Goal: Task Accomplishment & Management: Manage account settings

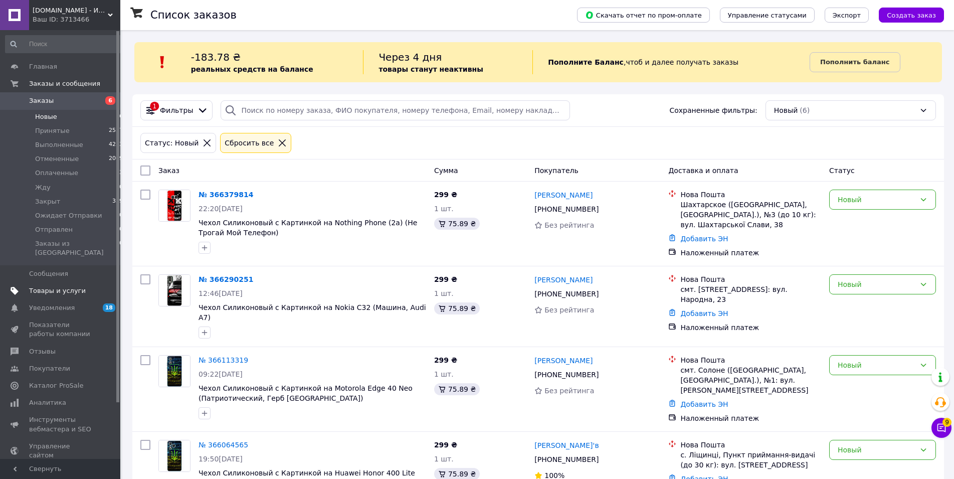
click at [46, 282] on link "Товары и услуги" at bounding box center [64, 290] width 129 height 17
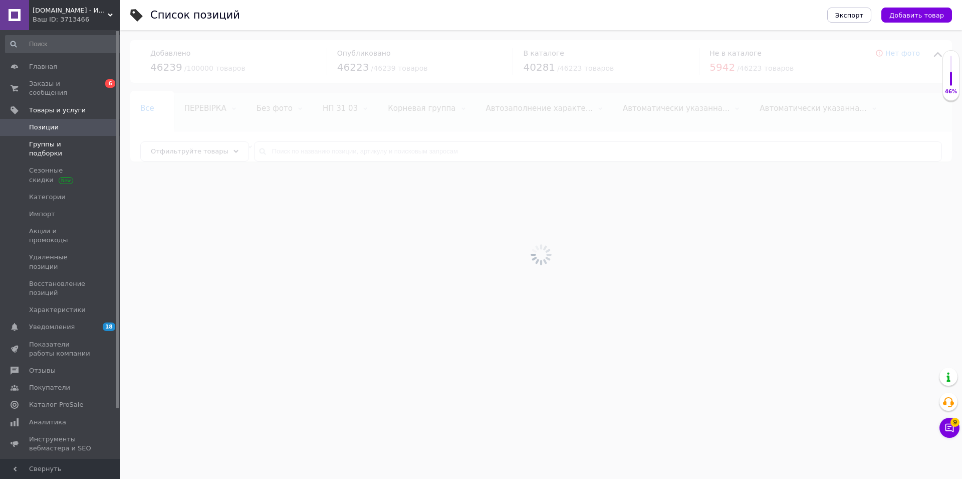
click at [51, 140] on span "Группы и подборки" at bounding box center [61, 149] width 64 height 18
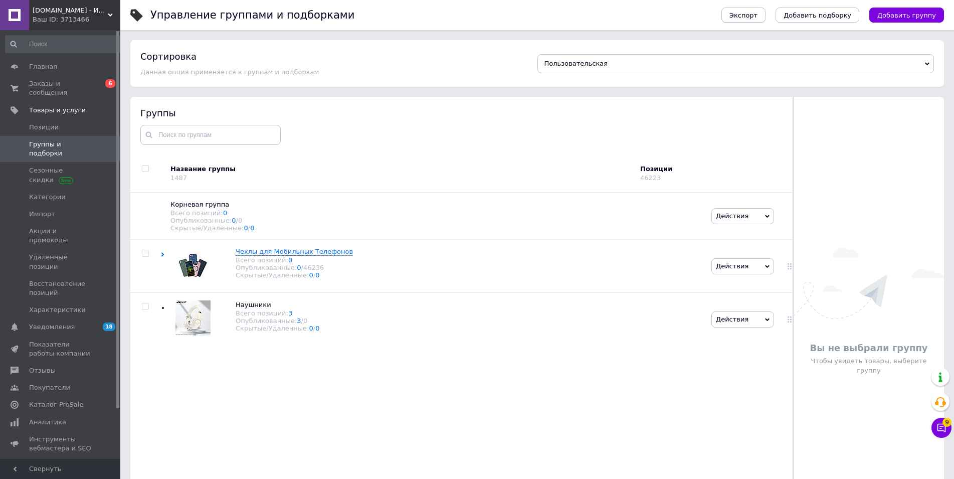
click at [757, 17] on span "Экспорт" at bounding box center [743, 16] width 28 height 8
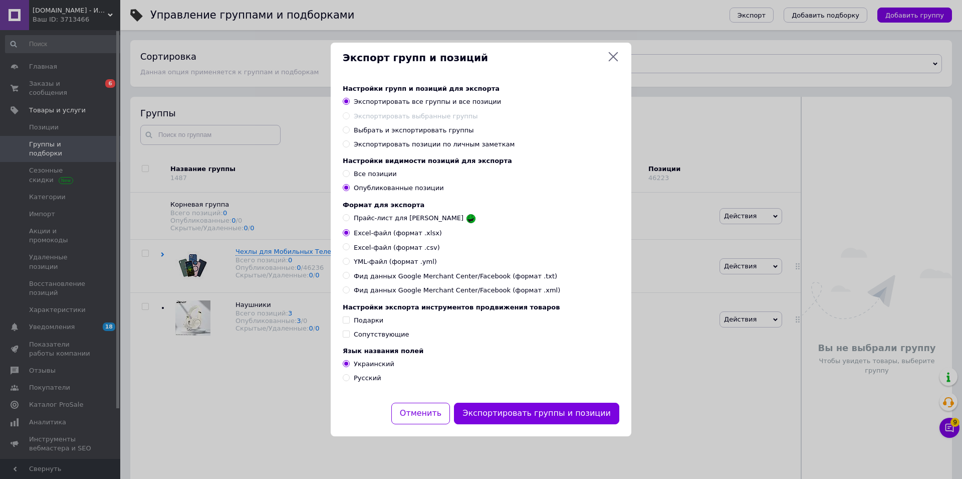
click at [409, 128] on span "Выбрать и экспортировать группы" at bounding box center [414, 130] width 120 height 8
click at [349, 128] on input "Выбрать и экспортировать группы" at bounding box center [346, 129] width 7 height 7
radio input "true"
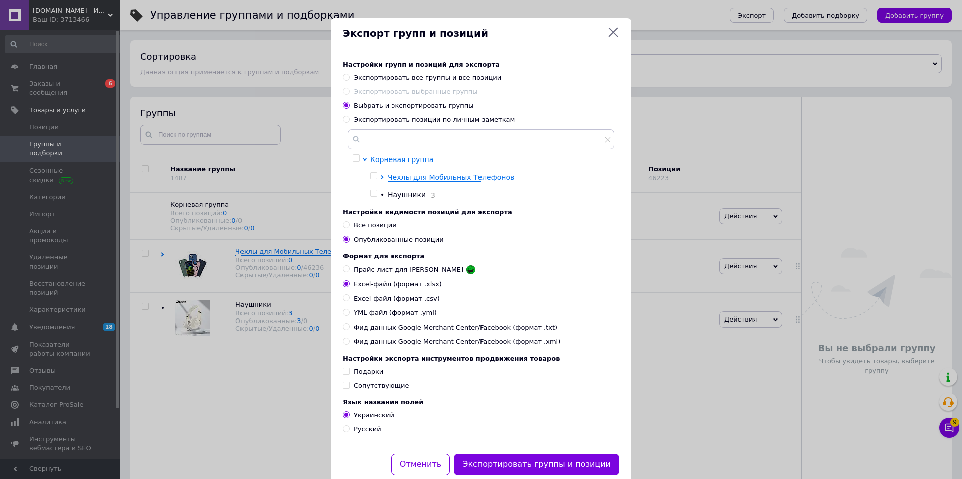
click at [361, 433] on span "Русский" at bounding box center [368, 429] width 28 height 8
click at [349, 432] on input "Русский" at bounding box center [346, 428] width 7 height 7
radio input "true"
click at [433, 475] on button "Отменить" at bounding box center [420, 465] width 59 height 22
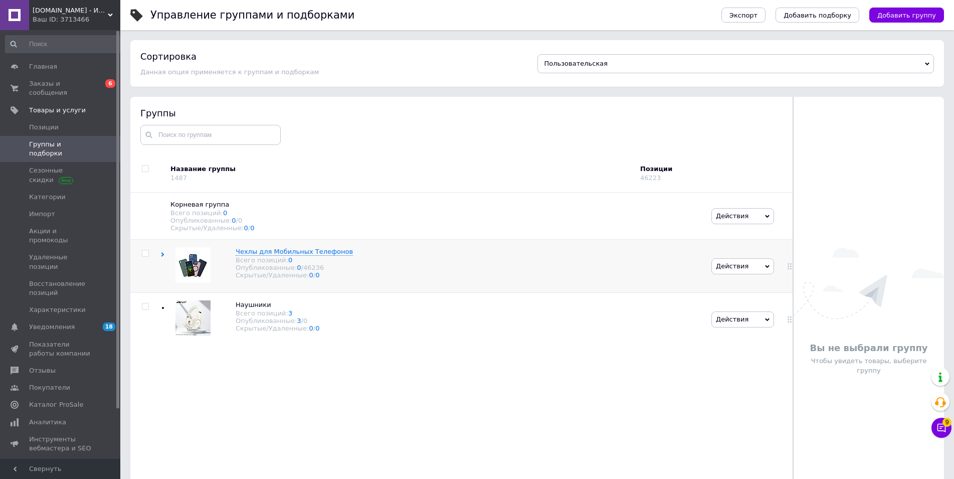
click at [523, 278] on div "Чехлы для Мобильных Телефонов Всего позиций: 0 Опубликованные: 0 / 46236 Скрыты…" at bounding box center [434, 266] width 548 height 53
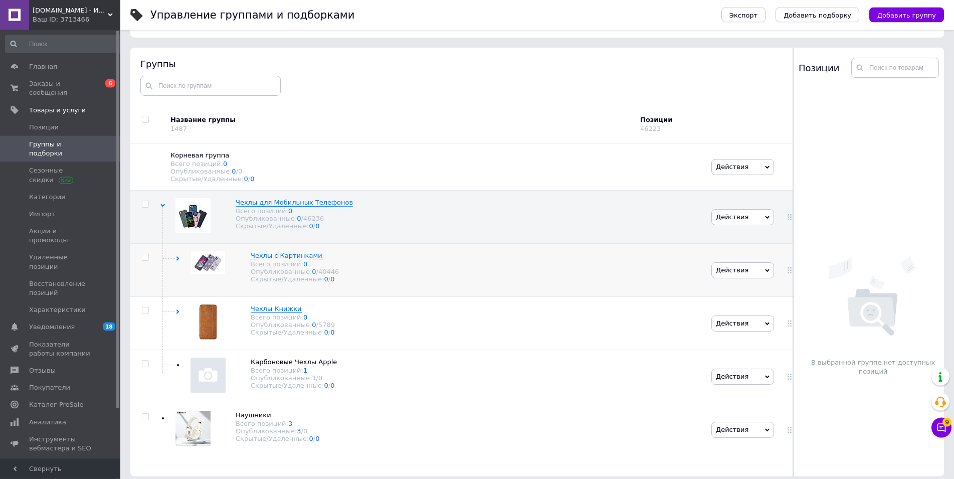
scroll to position [51, 0]
click at [487, 271] on div "Чехлы с Картинками Всего позиций: 0 Опубликованные: 0 / 40446 Скрытые/Удаленные…" at bounding box center [434, 268] width 548 height 53
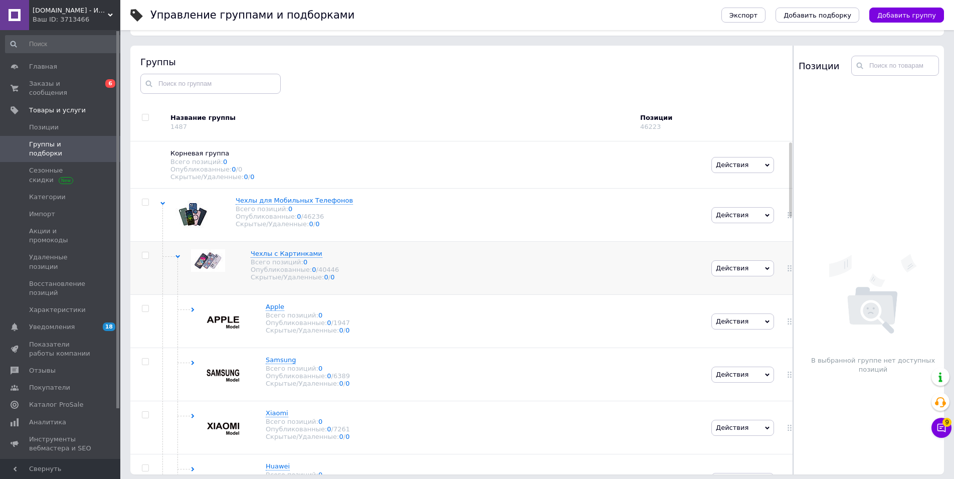
click at [146, 258] on input "checkbox" at bounding box center [145, 255] width 7 height 7
checkbox input "true"
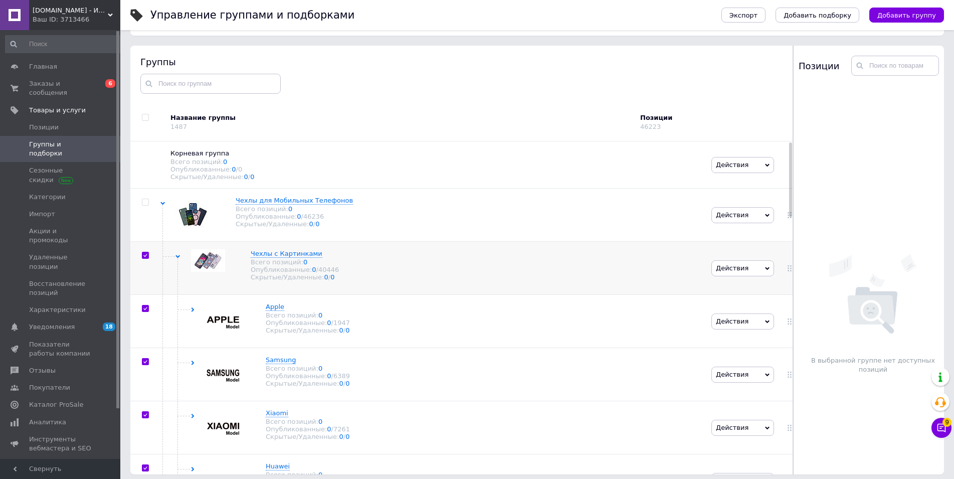
checkbox input "true"
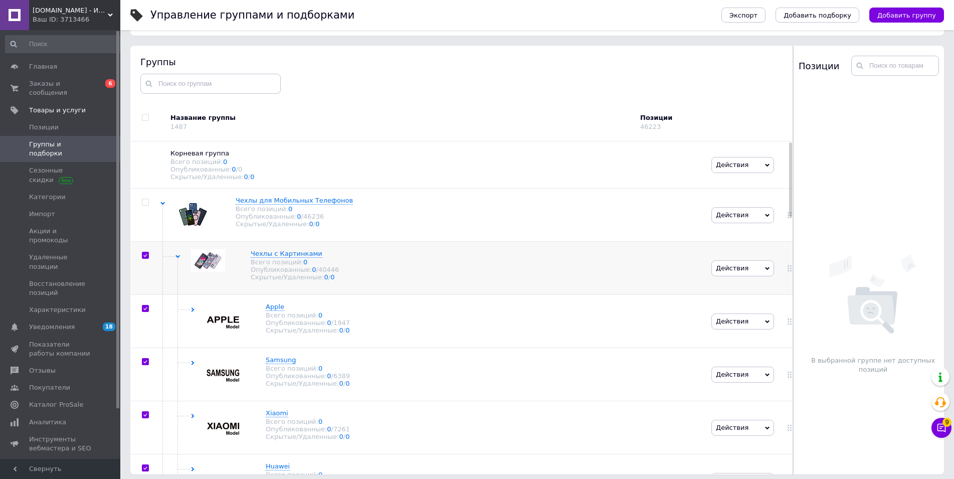
checkbox input "true"
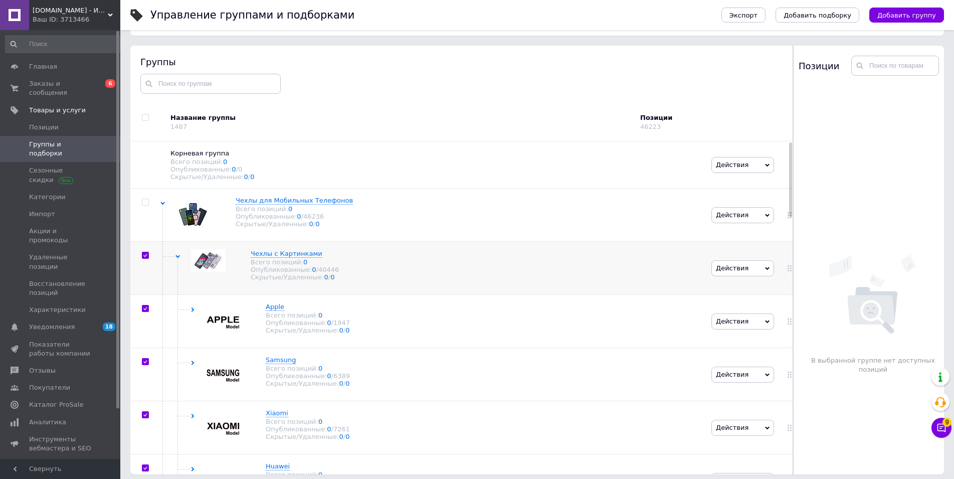
checkbox input "true"
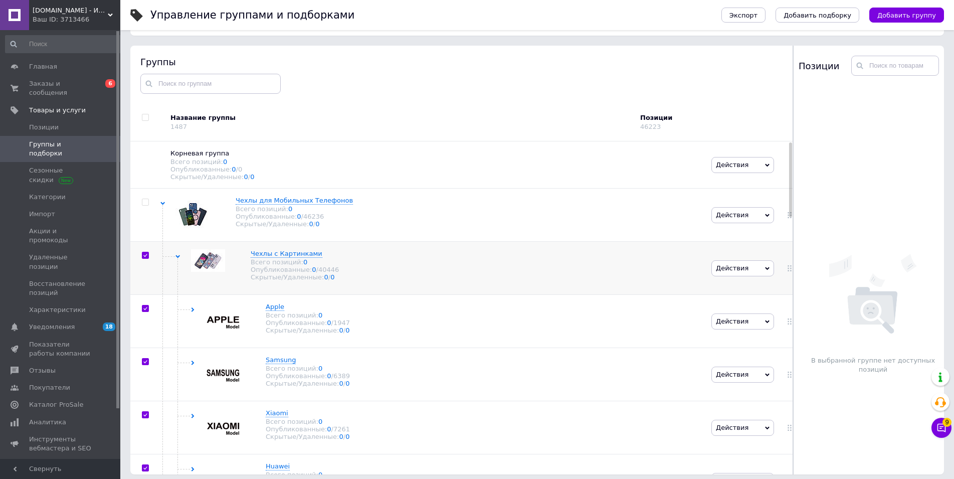
checkbox input "true"
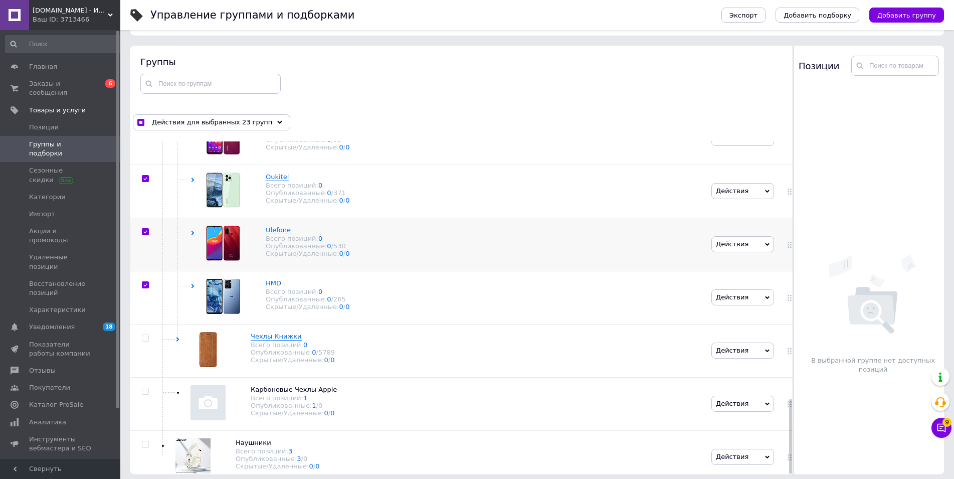
scroll to position [1151, 0]
click at [188, 126] on span "Действия для выбранных 23 групп" at bounding box center [212, 122] width 120 height 9
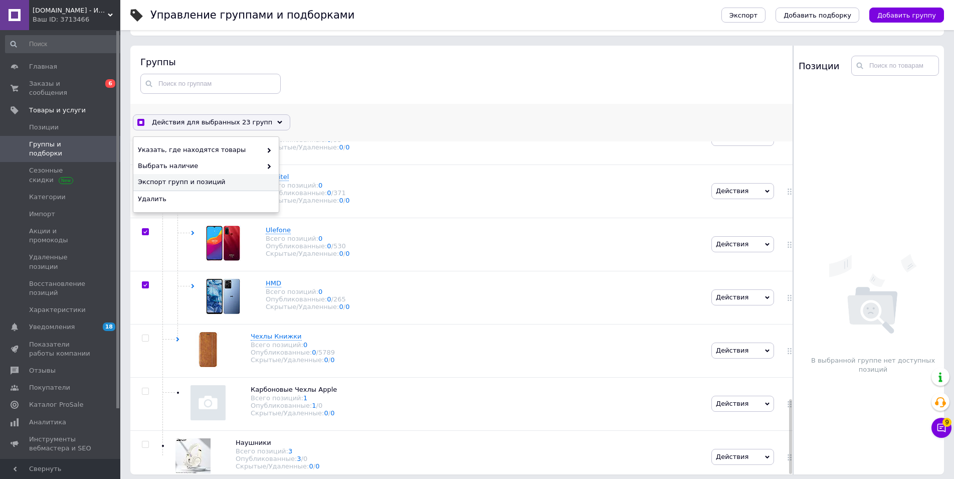
click at [181, 180] on span "Экспорт групп и позиций" at bounding box center [205, 181] width 134 height 9
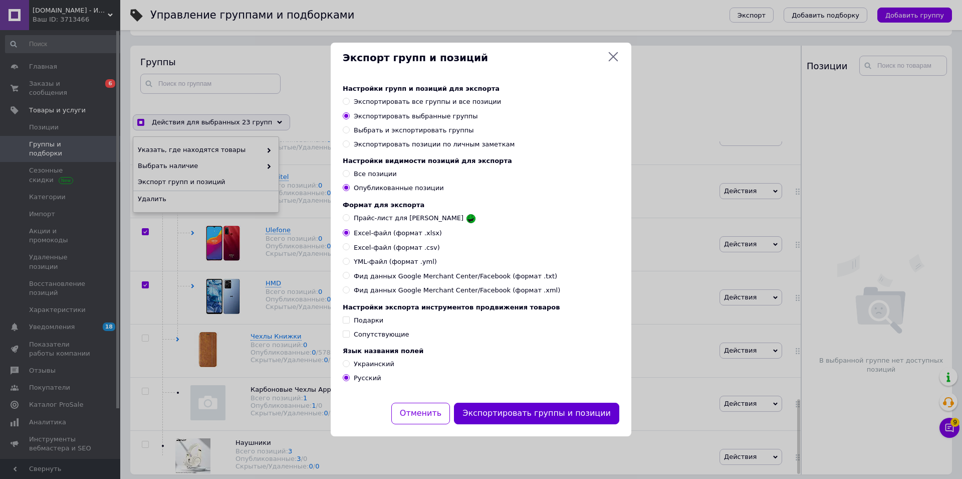
click at [537, 424] on button "Экспортировать группы и позиции" at bounding box center [536, 413] width 165 height 22
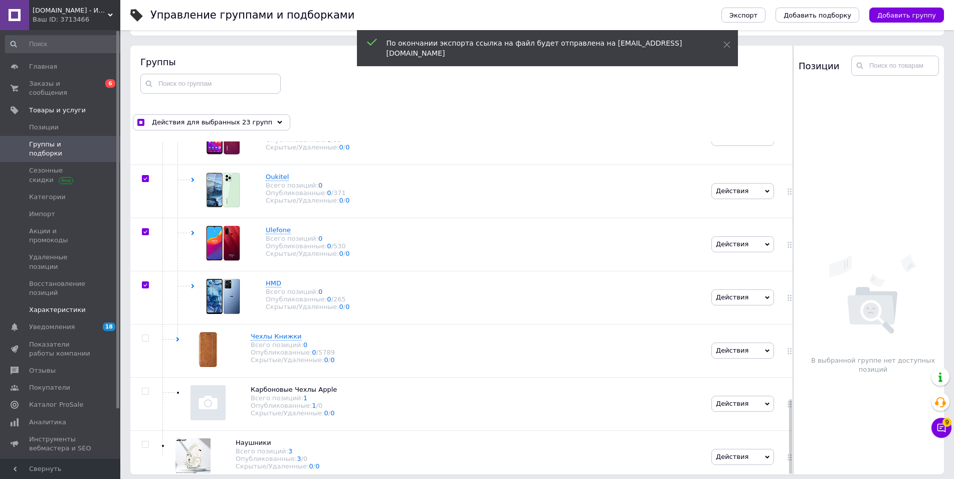
scroll to position [0, 0]
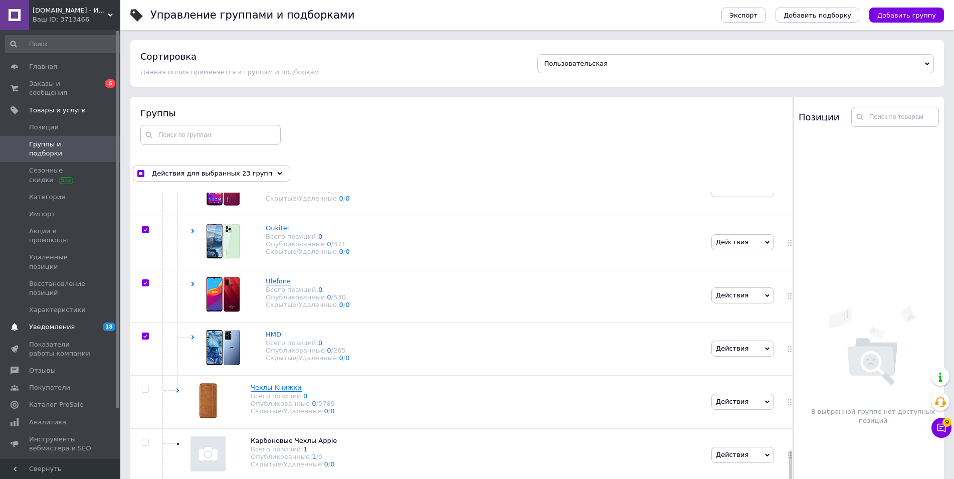
click at [49, 322] on span "Уведомления" at bounding box center [52, 326] width 46 height 9
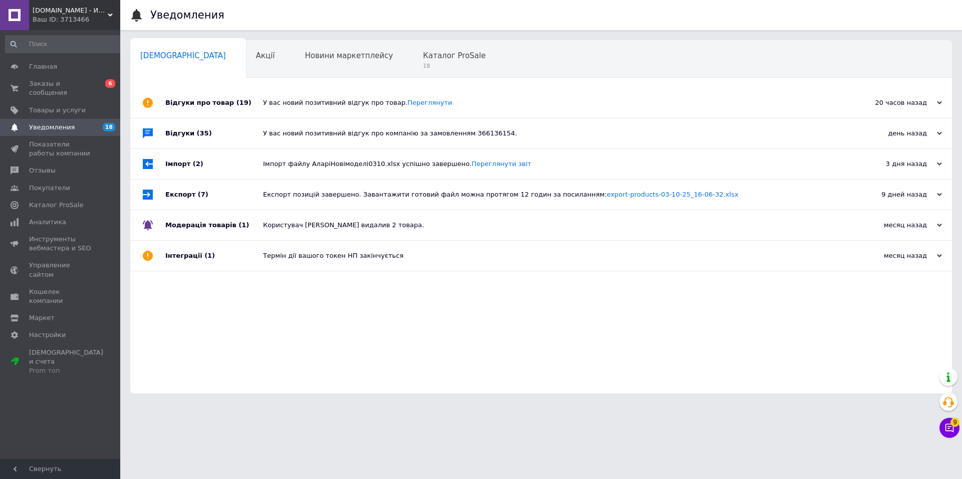
click at [463, 403] on html "[DOMAIN_NAME] - Интернет-Магазин Мобильных Аксессуаров и Гаджетов Ваш ID: 37134…" at bounding box center [481, 201] width 962 height 403
click at [40, 166] on span "Отзывы" at bounding box center [42, 170] width 27 height 9
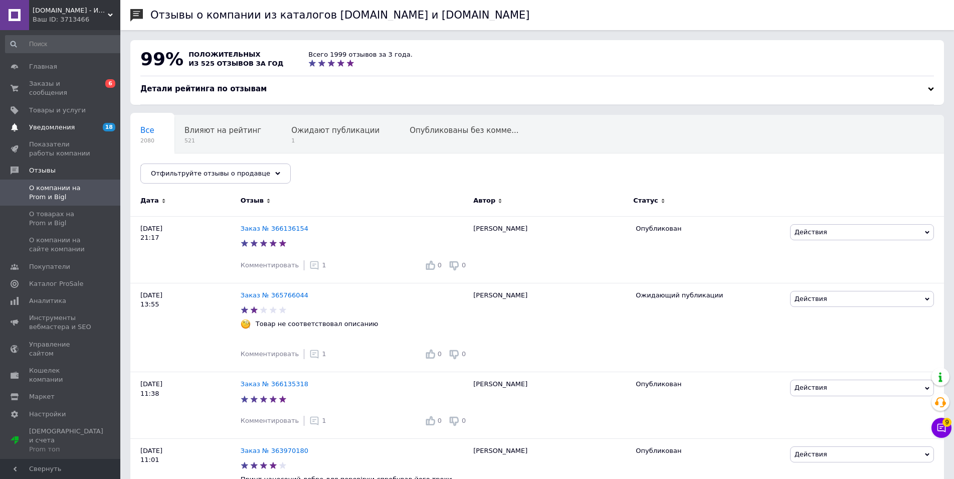
click at [44, 123] on span "Уведомления" at bounding box center [52, 127] width 46 height 9
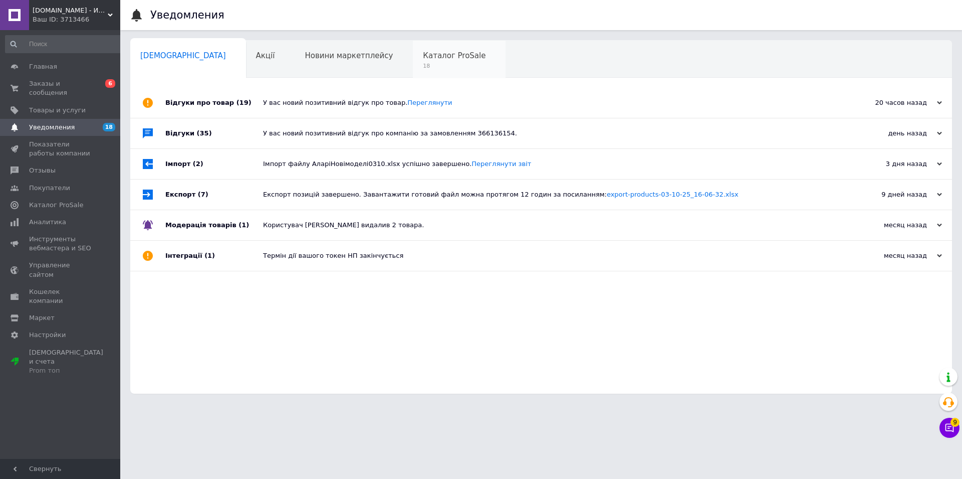
click at [423, 58] on span "Каталог ProSale" at bounding box center [454, 55] width 63 height 9
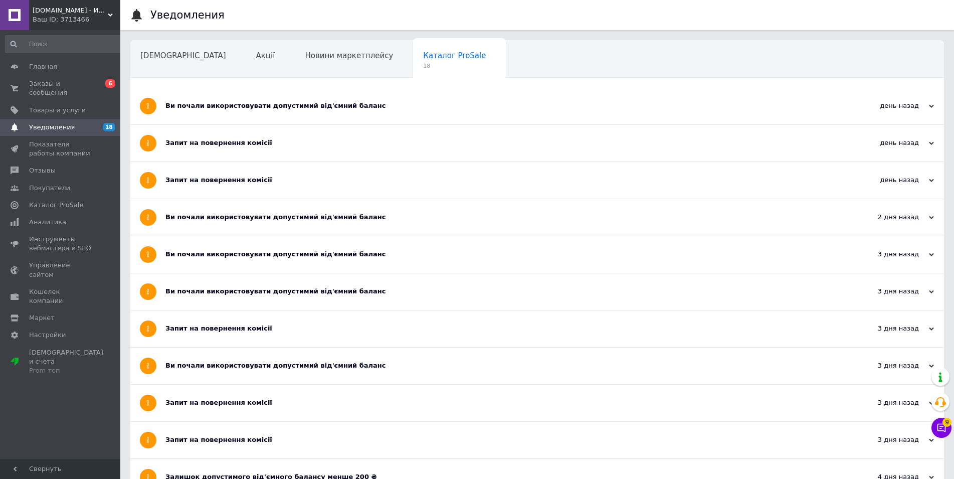
click at [226, 109] on div "Ви почали використовувати допустимий від'ємний баланс" at bounding box center [499, 105] width 668 height 9
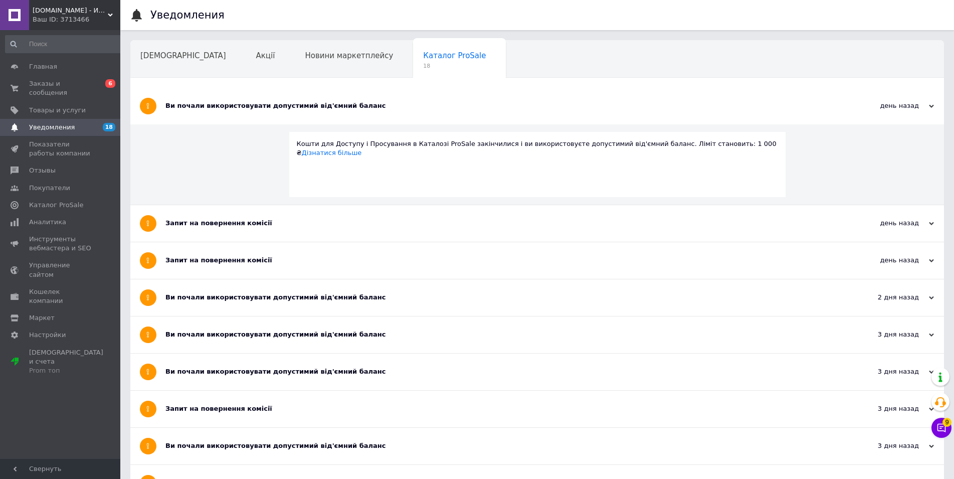
click at [215, 108] on div "Ви почали використовувати допустимий від'ємний баланс" at bounding box center [499, 105] width 668 height 9
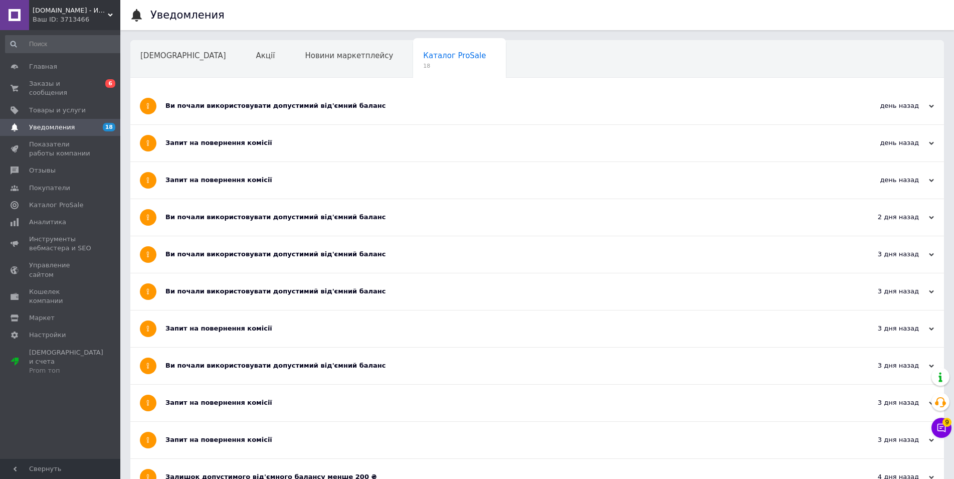
click at [215, 148] on div "Запит на повернення комісії" at bounding box center [499, 143] width 668 height 37
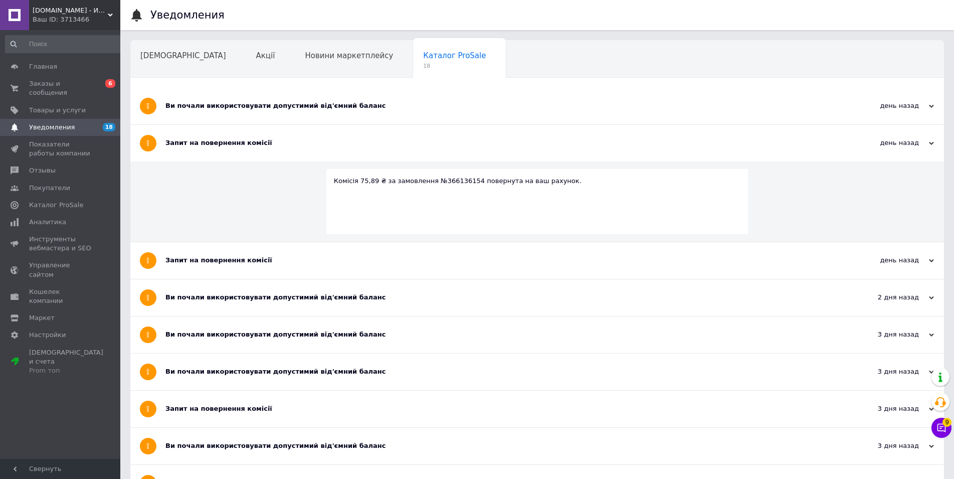
click at [206, 146] on div "Запит на повернення комісії" at bounding box center [499, 142] width 668 height 9
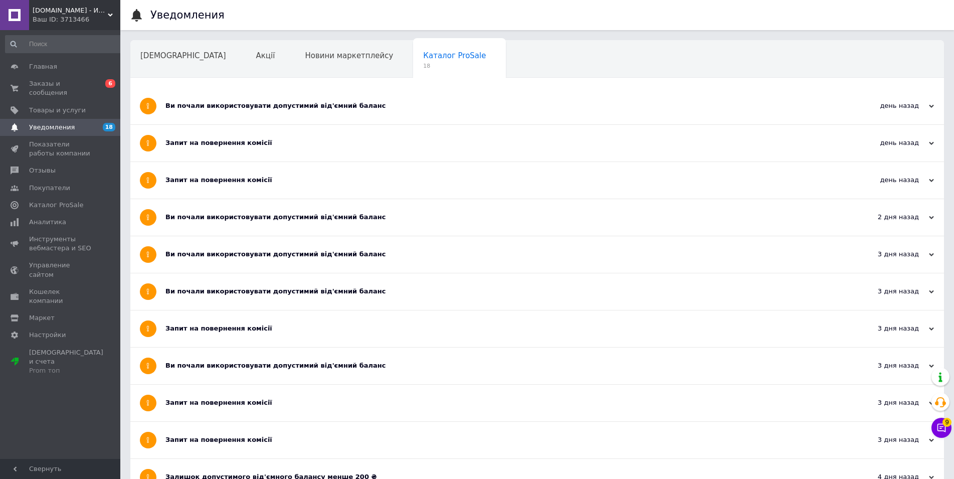
click at [205, 175] on div "Запит на повернення комісії" at bounding box center [499, 180] width 668 height 37
click at [206, 215] on div "Ви почали використовувати допустимий від'ємний баланс" at bounding box center [499, 217] width 668 height 9
click at [206, 216] on div "Ви почали використовувати допустимий від'ємний баланс" at bounding box center [499, 217] width 668 height 9
click at [209, 259] on div "Ви почали використовувати допустимий від'ємний баланс" at bounding box center [499, 254] width 668 height 9
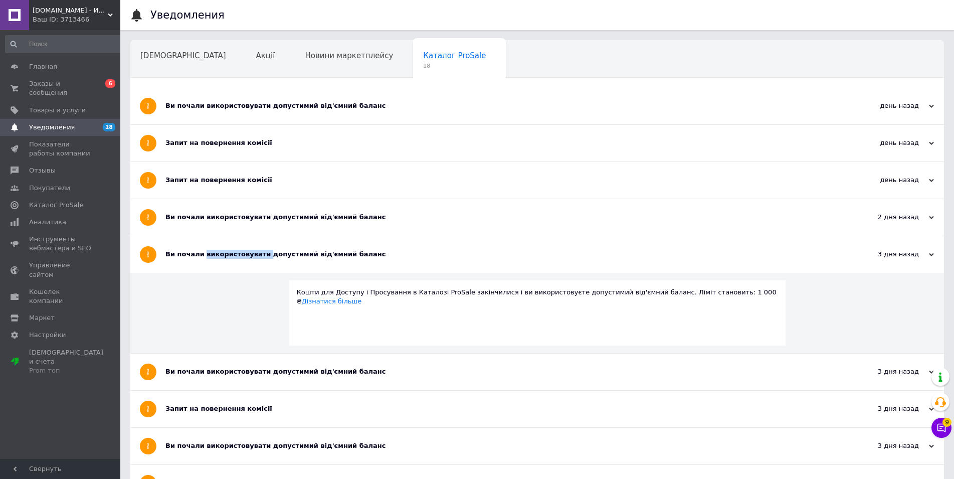
click at [209, 259] on div "Ви почали використовувати допустимий від'ємний баланс" at bounding box center [499, 254] width 668 height 9
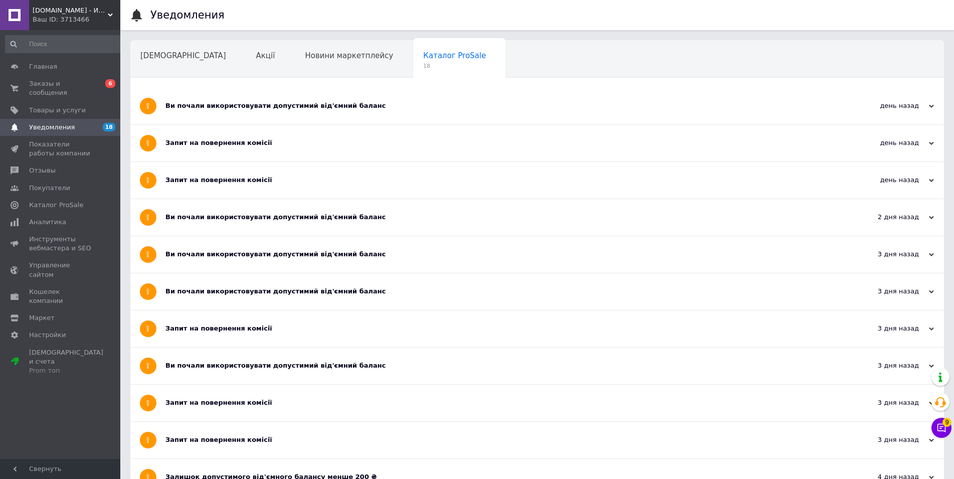
click at [218, 295] on div "Ви почали використовувати допустимий від'ємний баланс" at bounding box center [499, 291] width 668 height 9
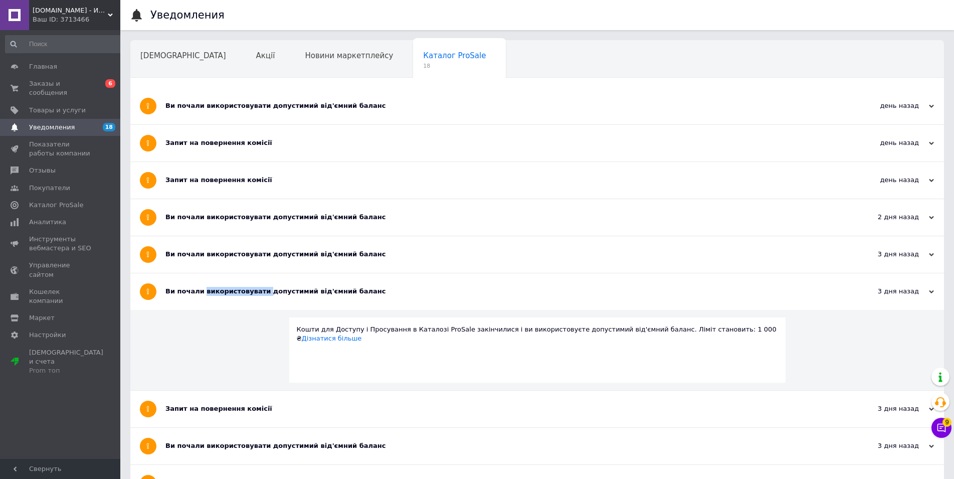
click at [218, 295] on div "Ви почали використовувати допустимий від'ємний баланс" at bounding box center [499, 291] width 668 height 9
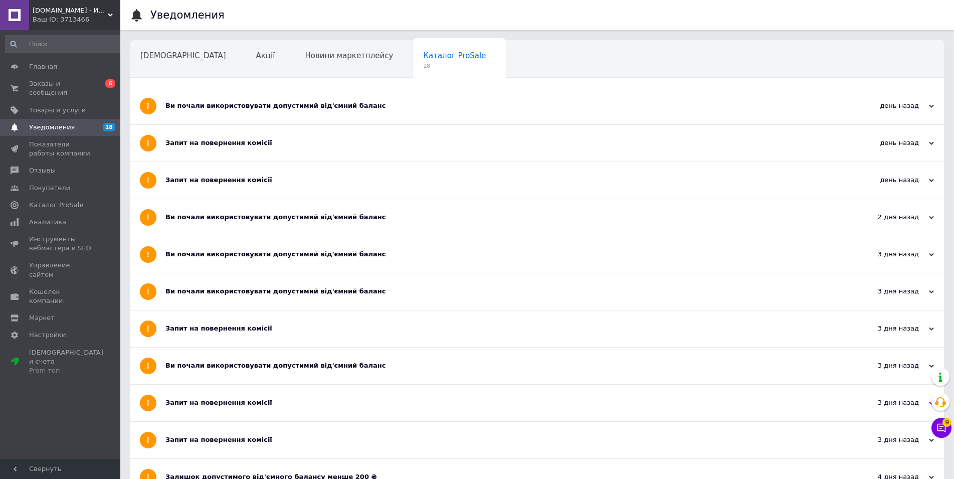
click at [211, 324] on div "Запит на повернення комісії" at bounding box center [499, 328] width 668 height 9
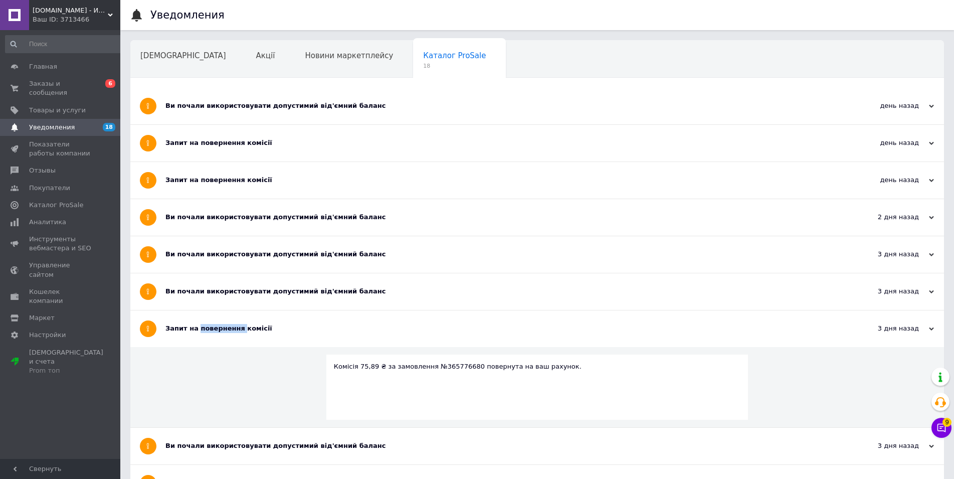
click at [211, 324] on div "Запит на повернення комісії" at bounding box center [499, 328] width 668 height 9
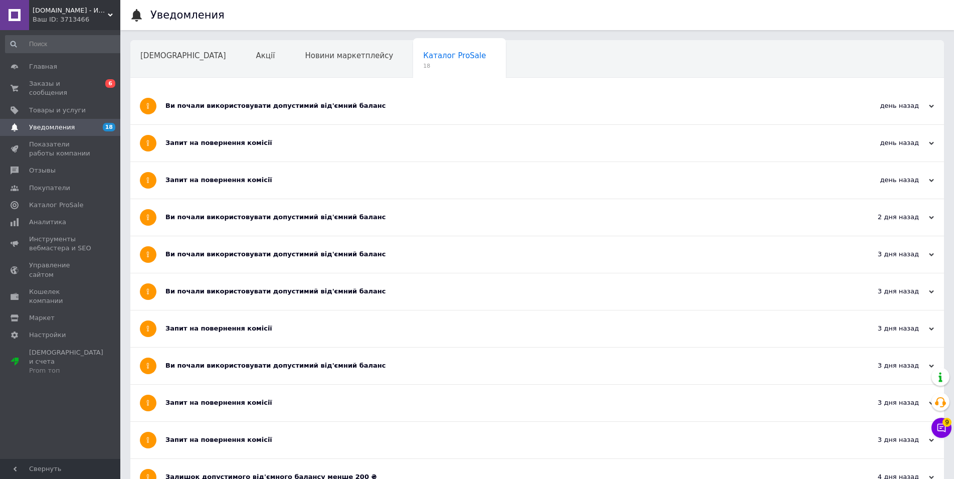
click at [223, 370] on div "Ви почали використовувати допустимий від'ємний баланс" at bounding box center [499, 365] width 668 height 9
click at [223, 408] on div "Запит на повернення комісії" at bounding box center [499, 402] width 668 height 37
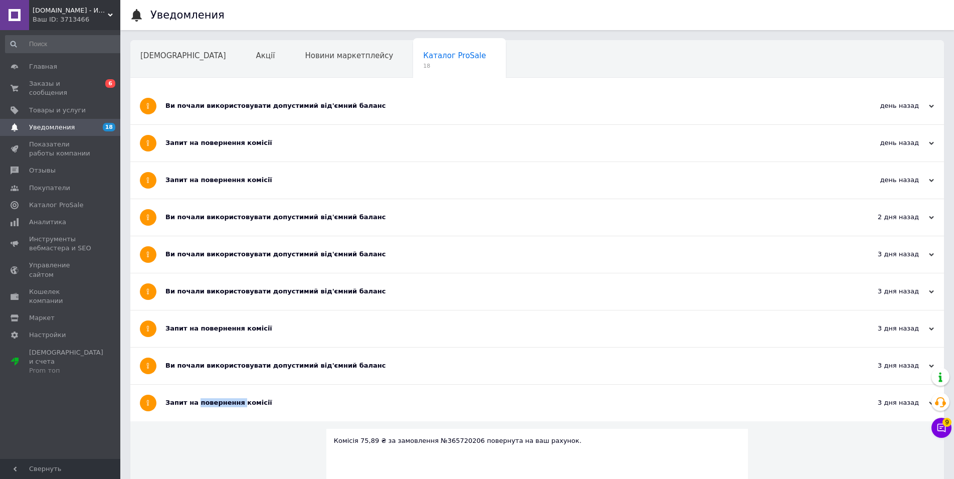
click at [223, 409] on div "Запит на повернення комісії" at bounding box center [499, 402] width 668 height 37
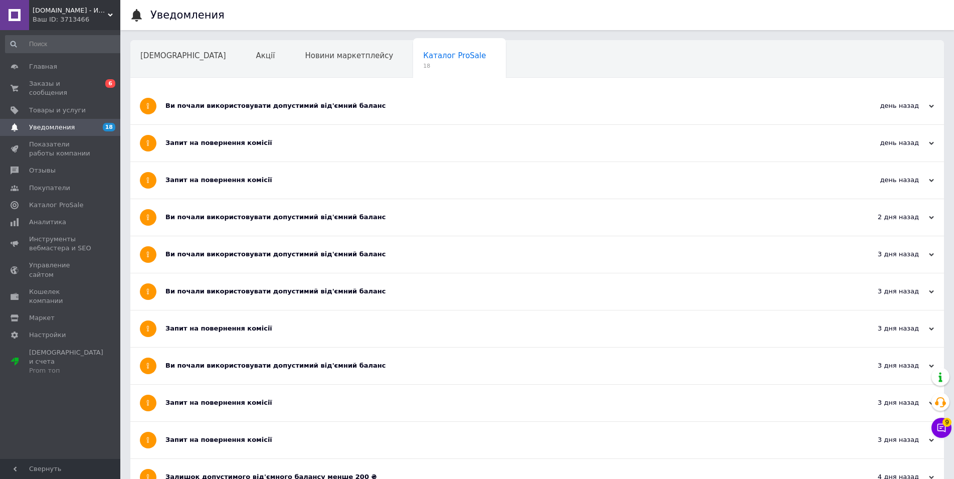
click at [222, 440] on div "Запит на повернення комісії" at bounding box center [499, 439] width 668 height 9
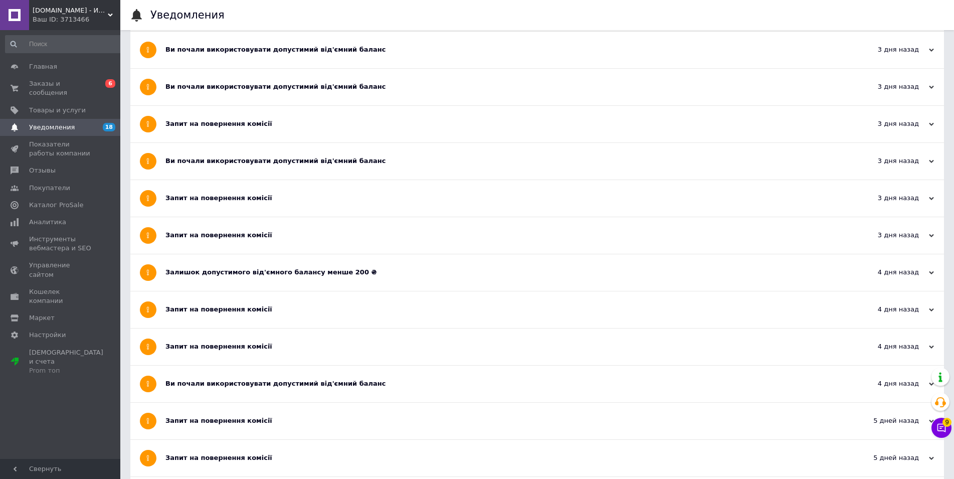
click at [216, 277] on div "Залишок допустимого від'ємного балансу менше 200 ₴" at bounding box center [499, 272] width 668 height 9
click at [215, 307] on div "Запит на повернення комісії" at bounding box center [499, 309] width 668 height 9
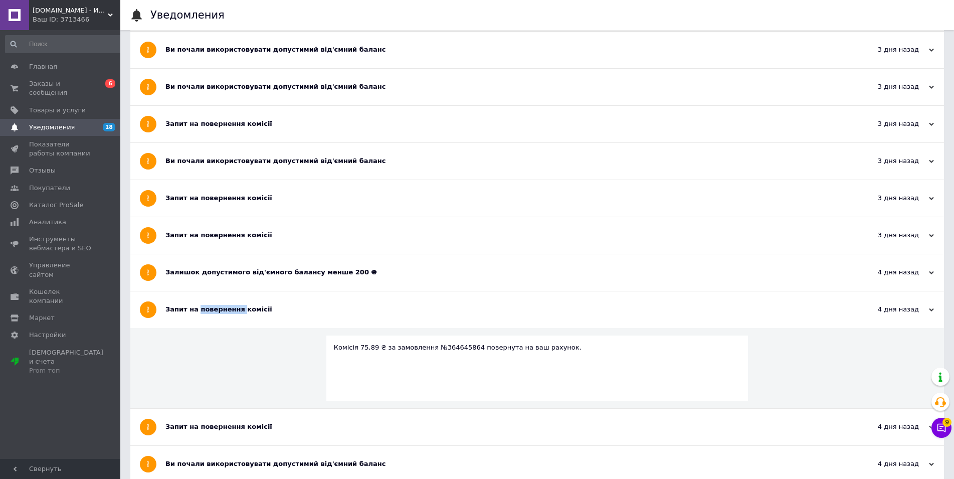
click at [215, 307] on div "Запит на повернення комісії" at bounding box center [499, 309] width 668 height 9
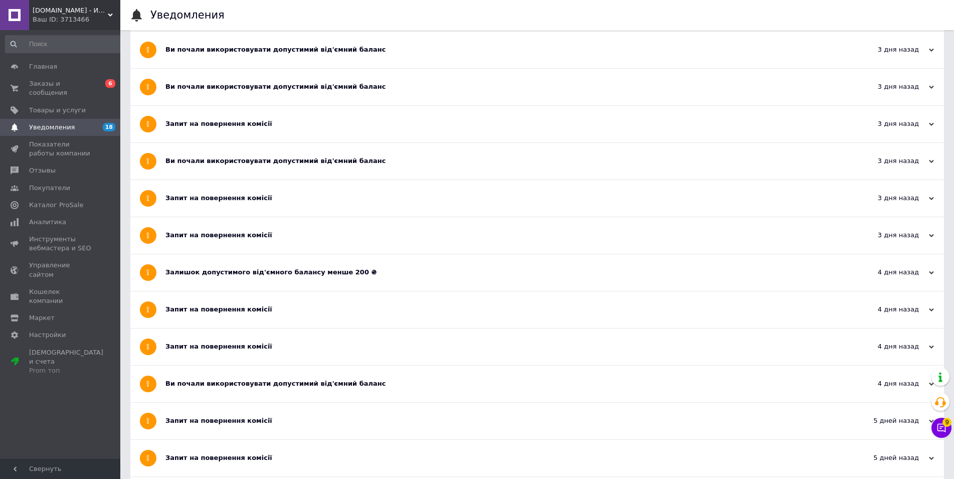
click at [215, 340] on div "Запит на повернення комісії" at bounding box center [499, 346] width 668 height 37
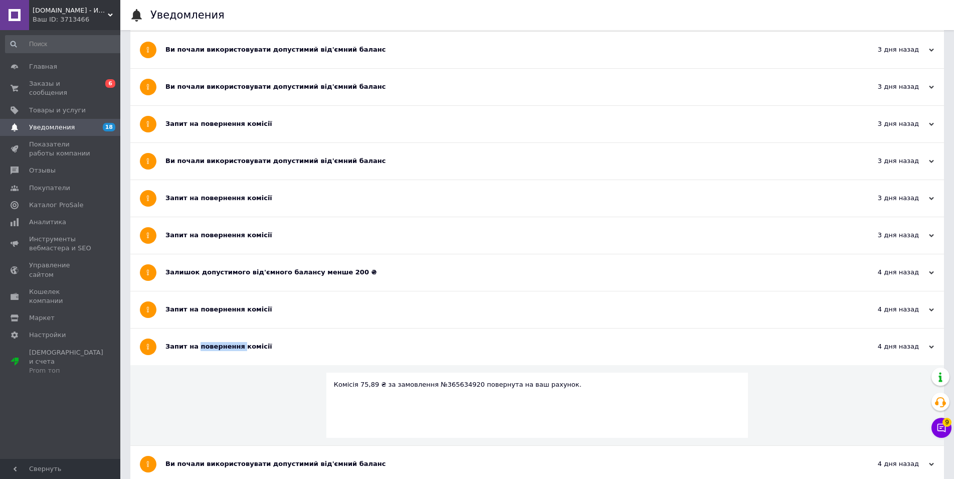
click at [215, 340] on div "Запит на повернення комісії" at bounding box center [499, 346] width 668 height 37
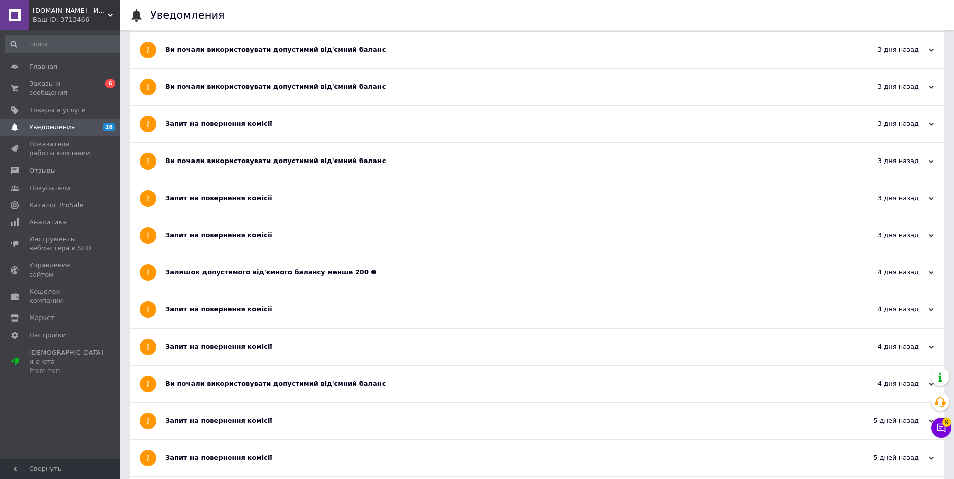
click at [216, 394] on div "Ви почали використовувати допустимий від'ємний баланс" at bounding box center [499, 383] width 668 height 37
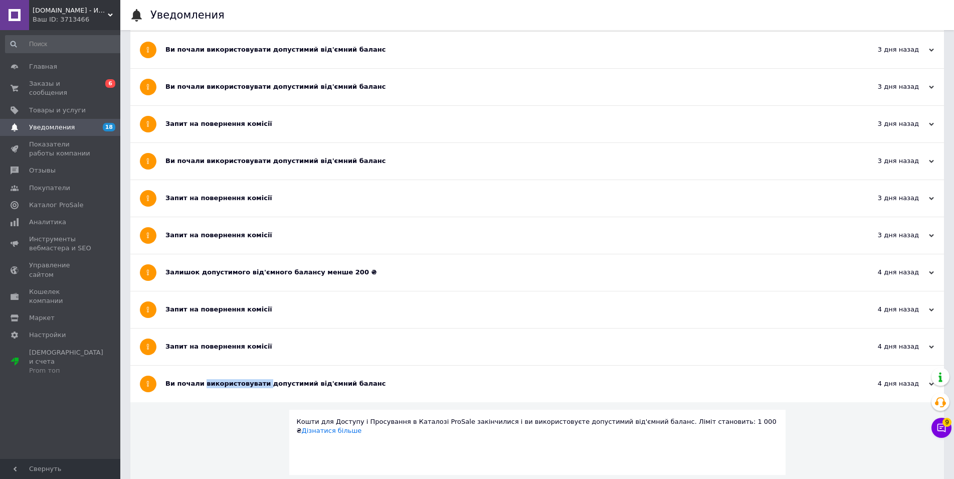
click at [216, 394] on div "Ви почали використовувати допустимий від'ємний баланс" at bounding box center [499, 383] width 668 height 37
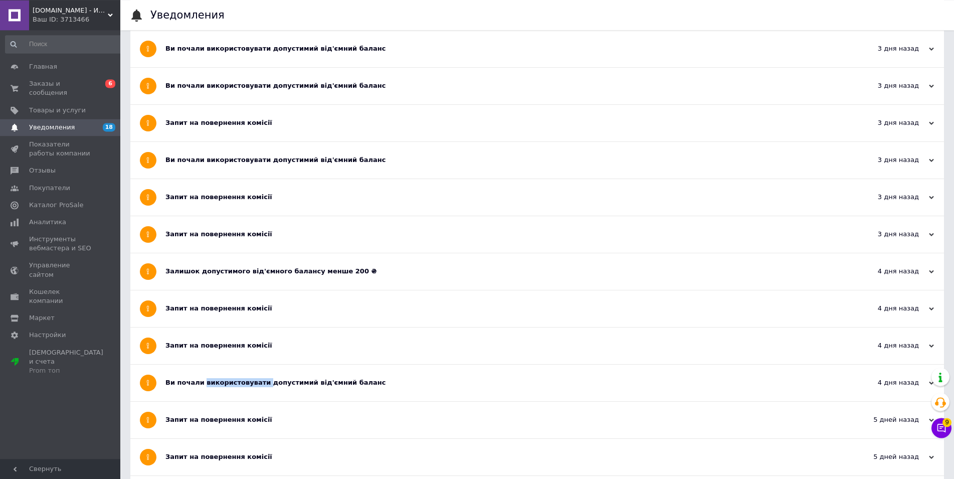
scroll to position [409, 0]
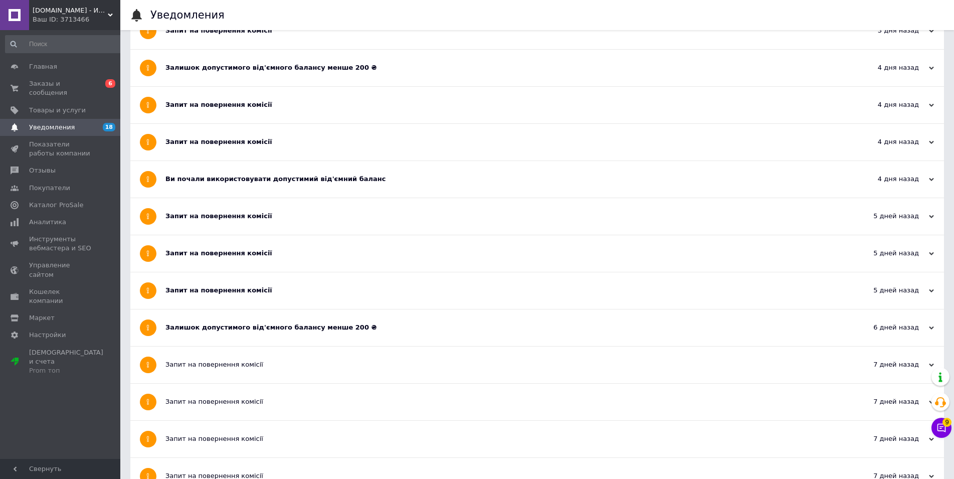
click at [216, 224] on div "Запит на повернення комісії" at bounding box center [499, 216] width 668 height 37
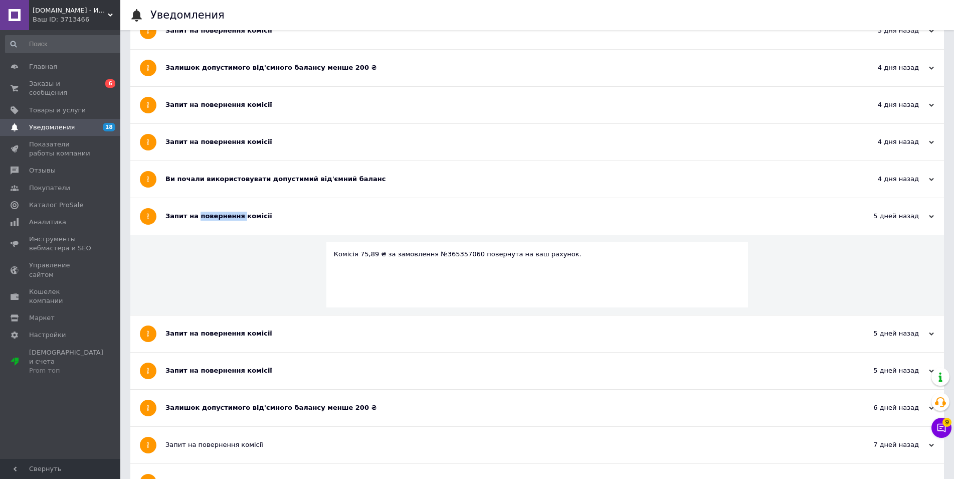
click at [216, 224] on div "Запит на повернення комісії" at bounding box center [499, 216] width 668 height 37
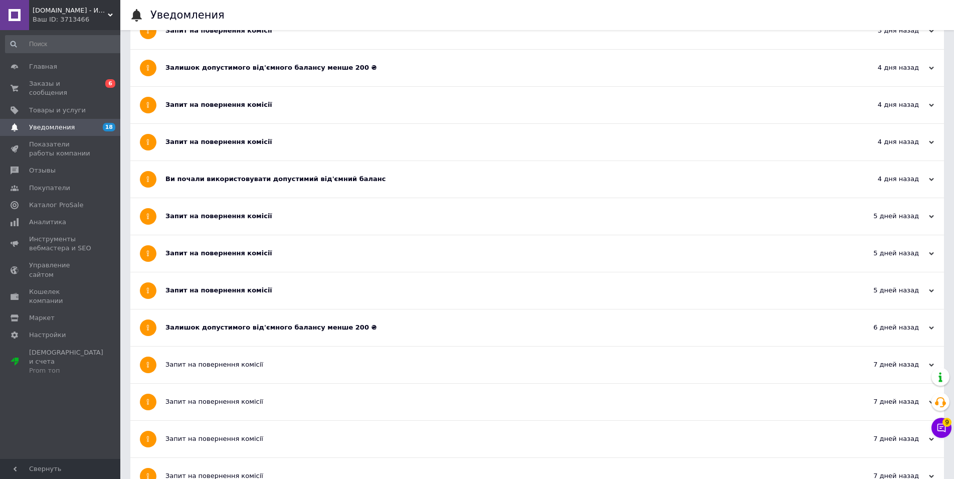
click at [221, 263] on div "Запит на повернення комісії" at bounding box center [499, 253] width 668 height 37
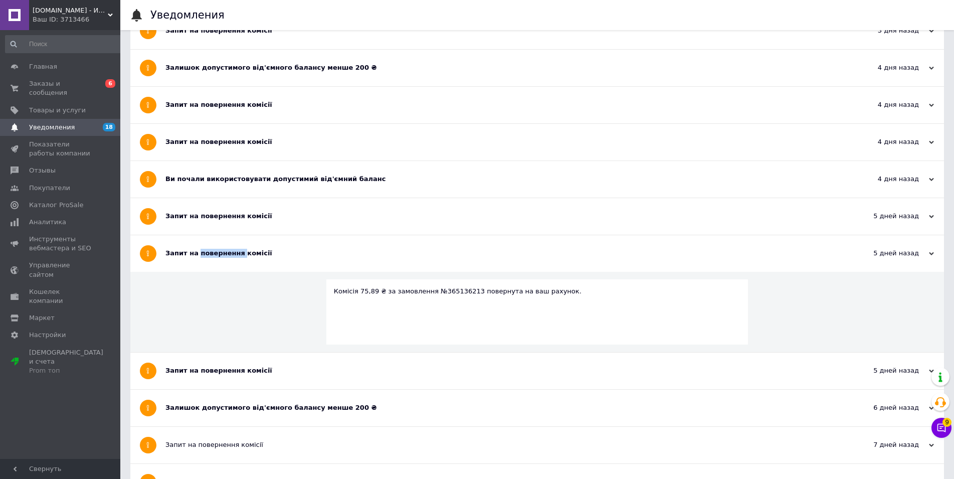
click at [221, 263] on div "Запит на повернення комісії" at bounding box center [499, 253] width 668 height 37
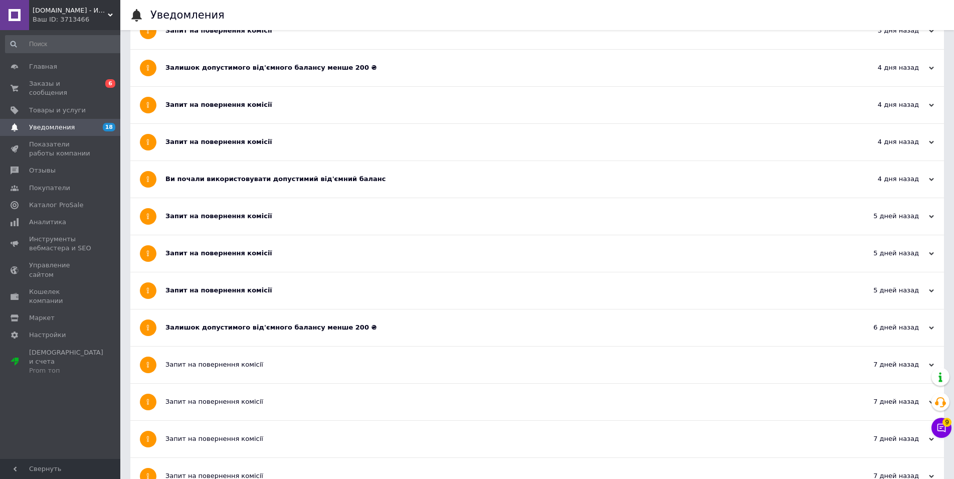
click at [223, 281] on div "Запит на повернення комісії" at bounding box center [499, 290] width 668 height 37
click at [224, 326] on div "Залишок допустимого від'ємного балансу менше 200 ₴" at bounding box center [499, 327] width 668 height 9
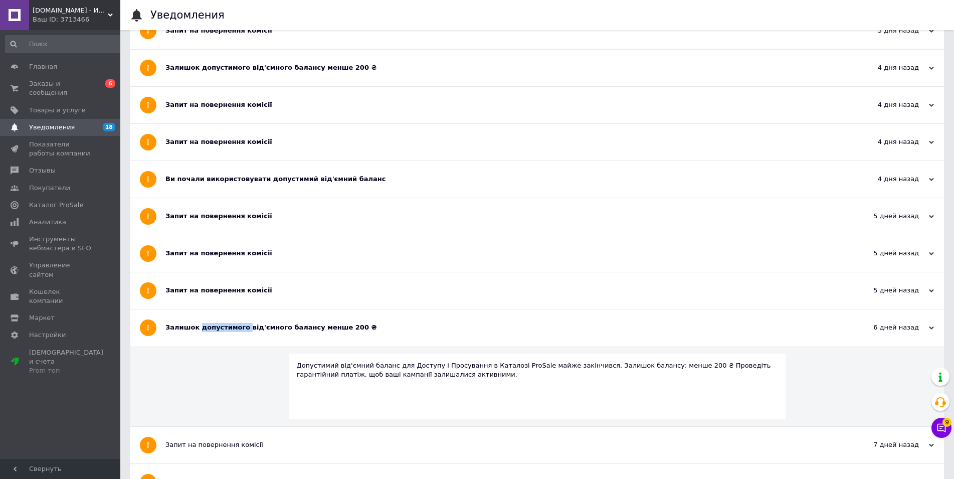
click at [224, 326] on div "Залишок допустимого від'ємного балансу менше 200 ₴" at bounding box center [499, 327] width 668 height 9
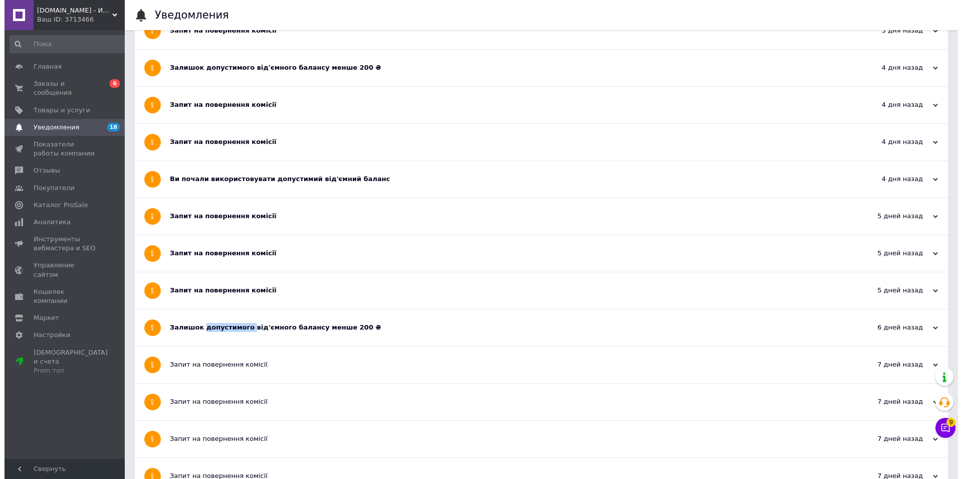
scroll to position [0, 0]
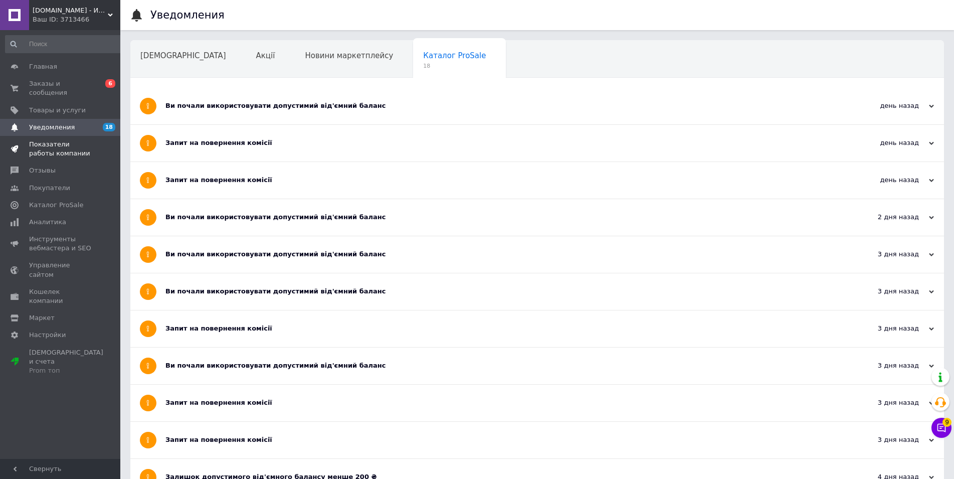
click at [51, 149] on link "Показатели работы компании" at bounding box center [64, 149] width 129 height 26
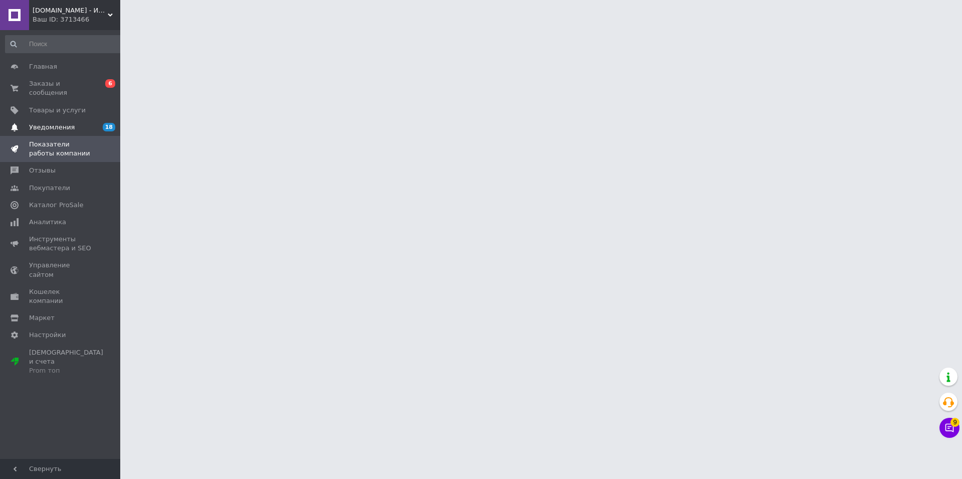
click at [46, 123] on span "Уведомления" at bounding box center [52, 127] width 46 height 9
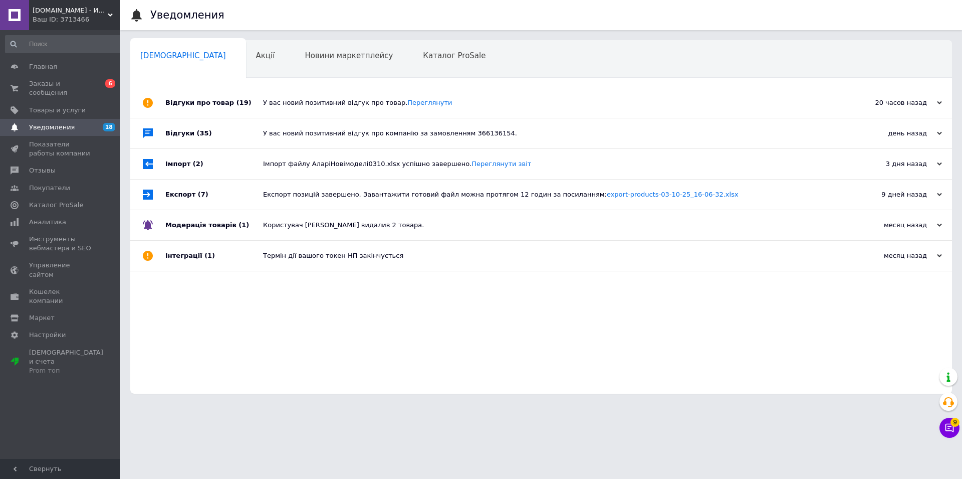
click at [54, 123] on span "Уведомления" at bounding box center [52, 127] width 46 height 9
click at [50, 106] on span "Товары и услуги" at bounding box center [57, 110] width 57 height 9
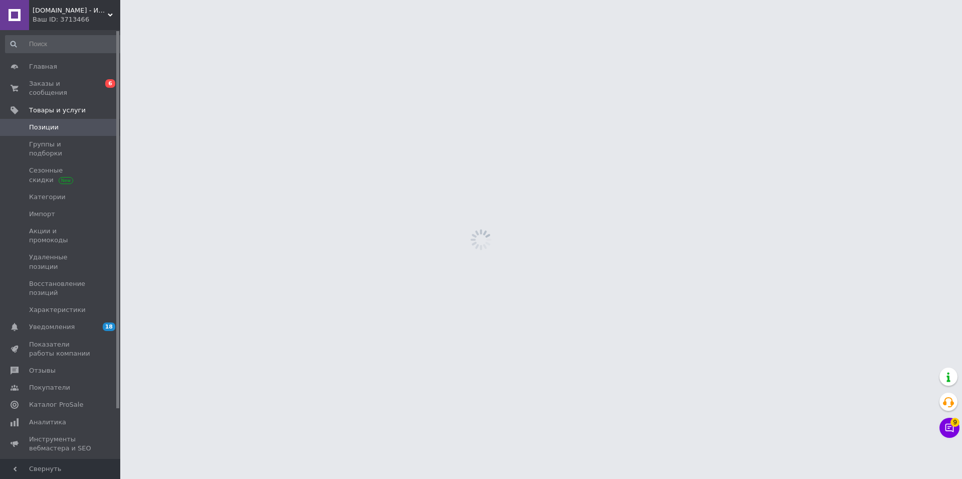
click at [48, 123] on span "Позиции" at bounding box center [44, 127] width 30 height 9
click at [53, 322] on span "Уведомления" at bounding box center [52, 326] width 46 height 9
